Goal: Check status: Check status

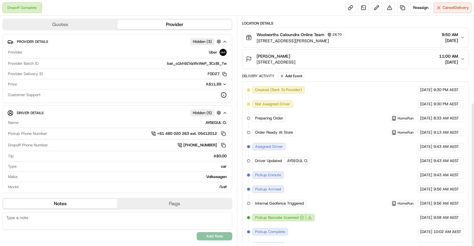
scroll to position [139, 0]
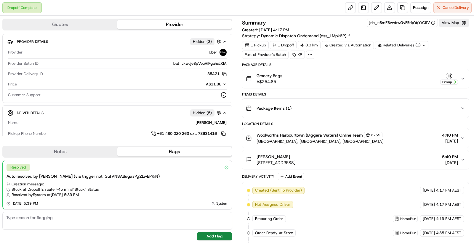
click at [409, 48] on div "Related Deliveries (1)" at bounding box center [401, 45] width 53 height 8
click at [413, 69] on span "269976525" at bounding box center [410, 68] width 21 height 5
click at [304, 85] on button "Grocery Bags A$254.65 Pickup" at bounding box center [355, 78] width 226 height 19
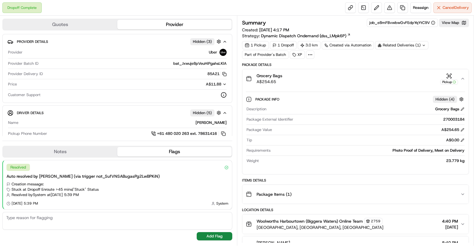
click at [305, 82] on div "Grocery Bags A$254.65 Pickup" at bounding box center [353, 79] width 214 height 12
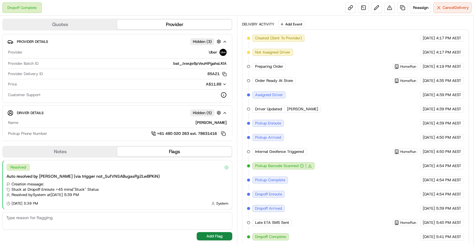
scroll to position [41, 0]
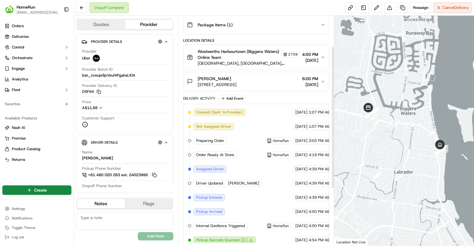
scroll to position [141, 0]
